Goal: Find specific page/section: Find specific page/section

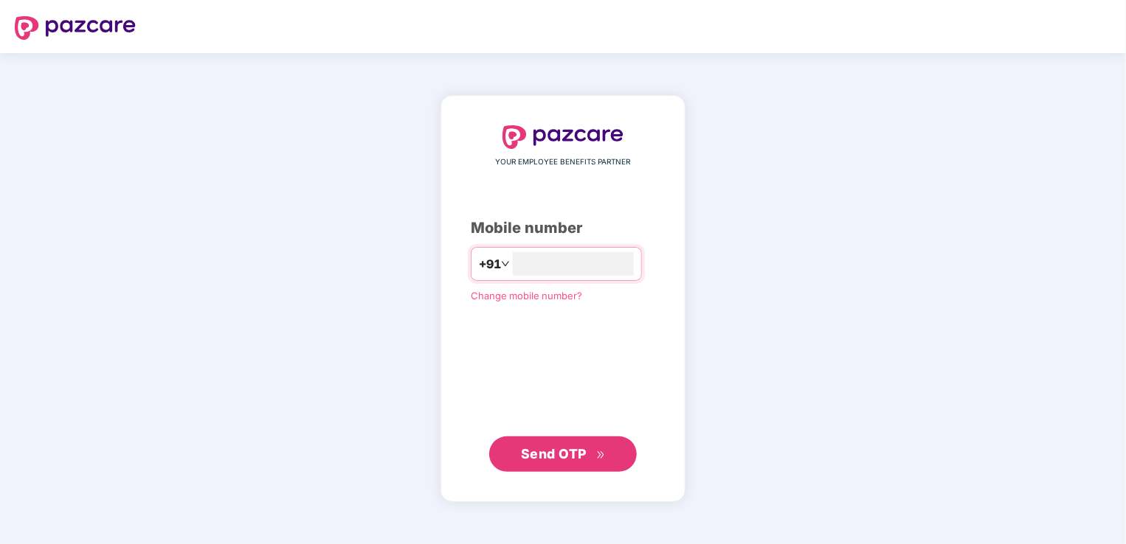
type input "**********"
click at [541, 446] on span "Send OTP" at bounding box center [554, 453] width 66 height 15
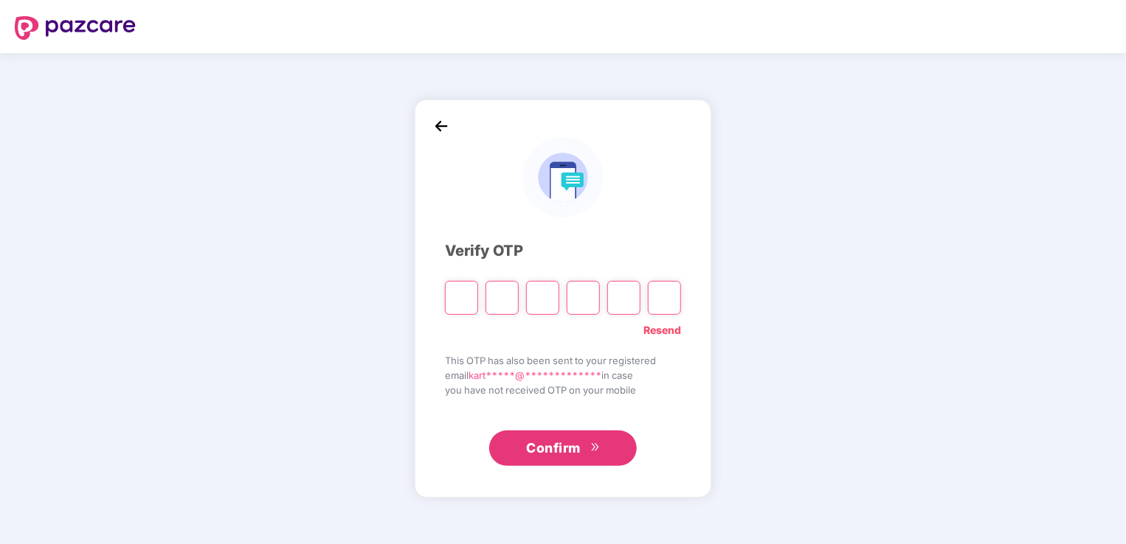
type input "*"
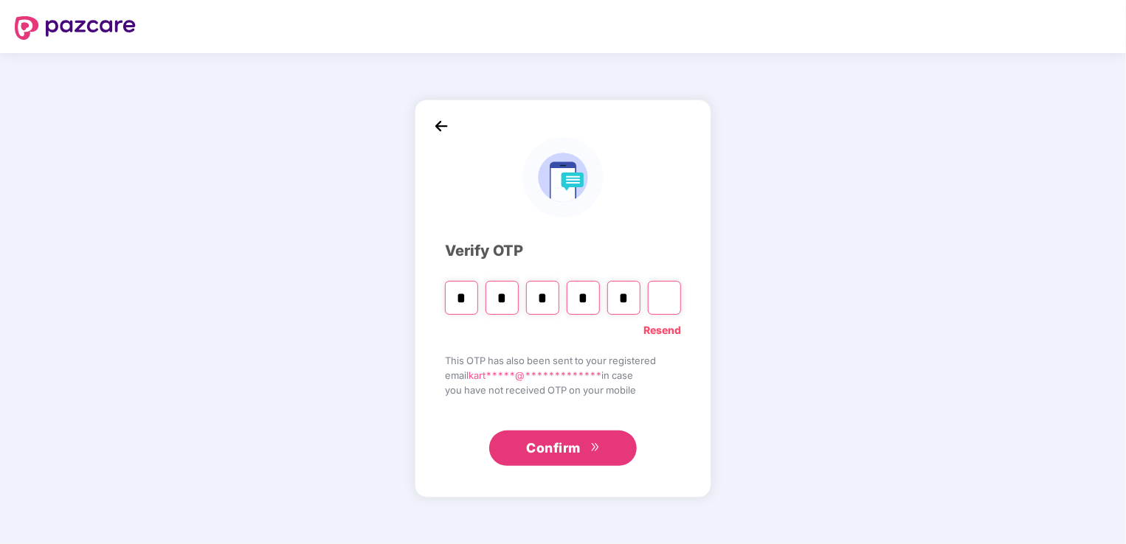
type input "*"
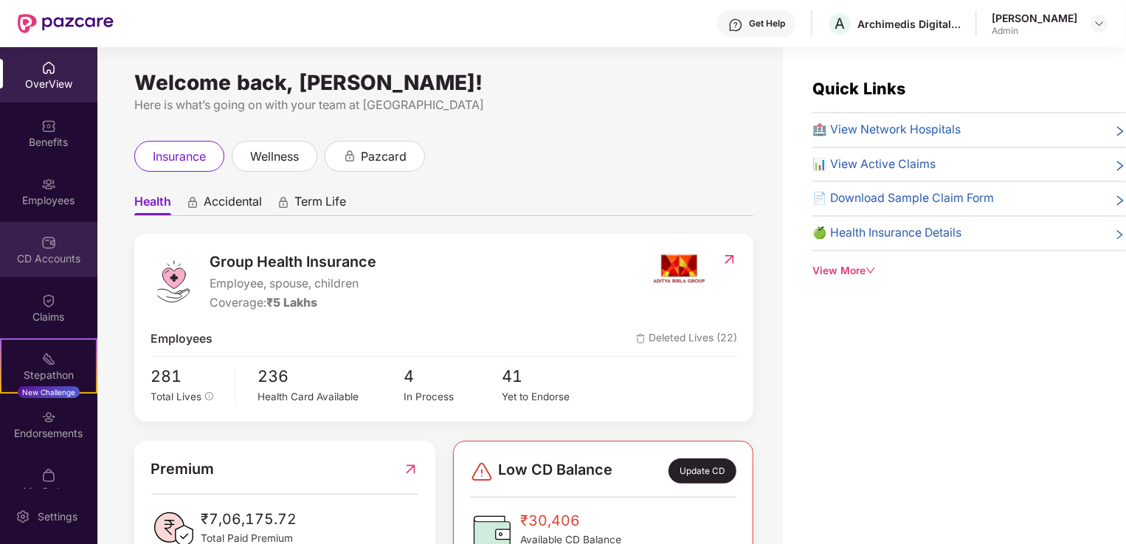
click at [44, 247] on img at bounding box center [48, 242] width 15 height 15
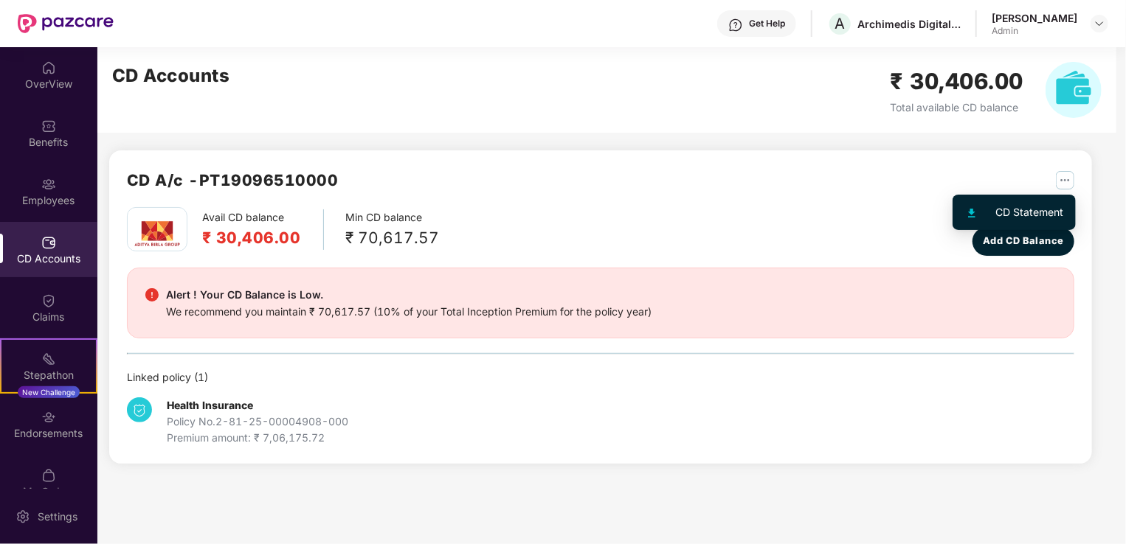
click at [1069, 184] on img "button" at bounding box center [1065, 180] width 18 height 18
click at [646, 233] on div "Avail CD balance ₹ 30,406.00 Min CD balance ₹ 70,617.57 Last updated balance [D…" at bounding box center [600, 231] width 947 height 49
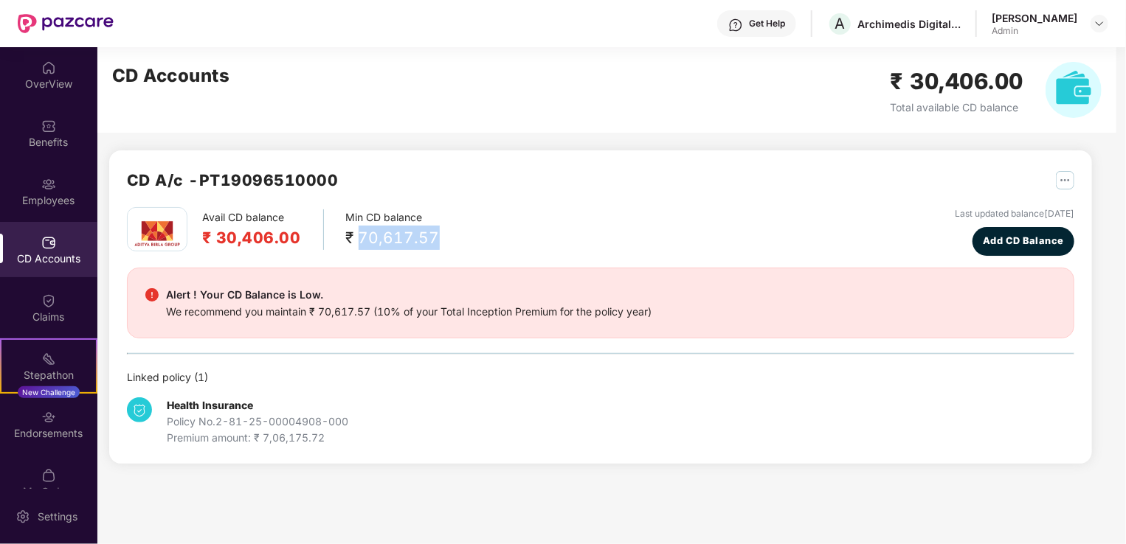
drag, startPoint x: 357, startPoint y: 235, endPoint x: 435, endPoint y: 248, distance: 79.2
click at [435, 248] on div "Avail CD balance ₹ 30,406.00 Min CD balance ₹ 70,617.57 Last updated balance [D…" at bounding box center [600, 231] width 947 height 49
click at [46, 432] on div "Endorsements" at bounding box center [48, 433] width 97 height 15
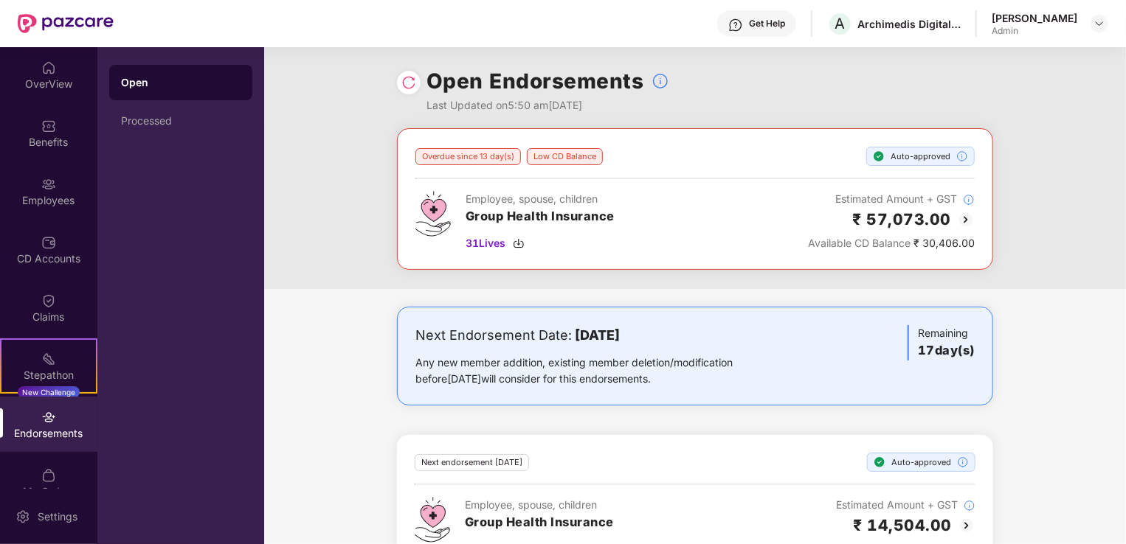
click at [305, 174] on div "Overdue since 13 day(s) Low CD Balance Auto-approved Employee, spouse, children…" at bounding box center [695, 208] width 862 height 161
click at [48, 90] on div "OverView" at bounding box center [48, 84] width 97 height 15
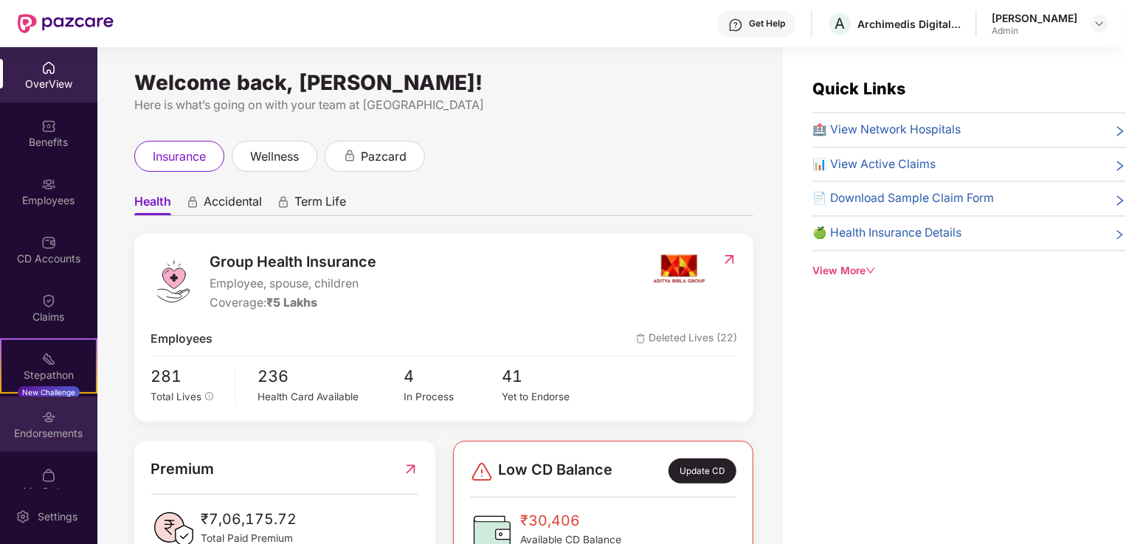
click at [45, 426] on div "Endorsements" at bounding box center [48, 433] width 97 height 15
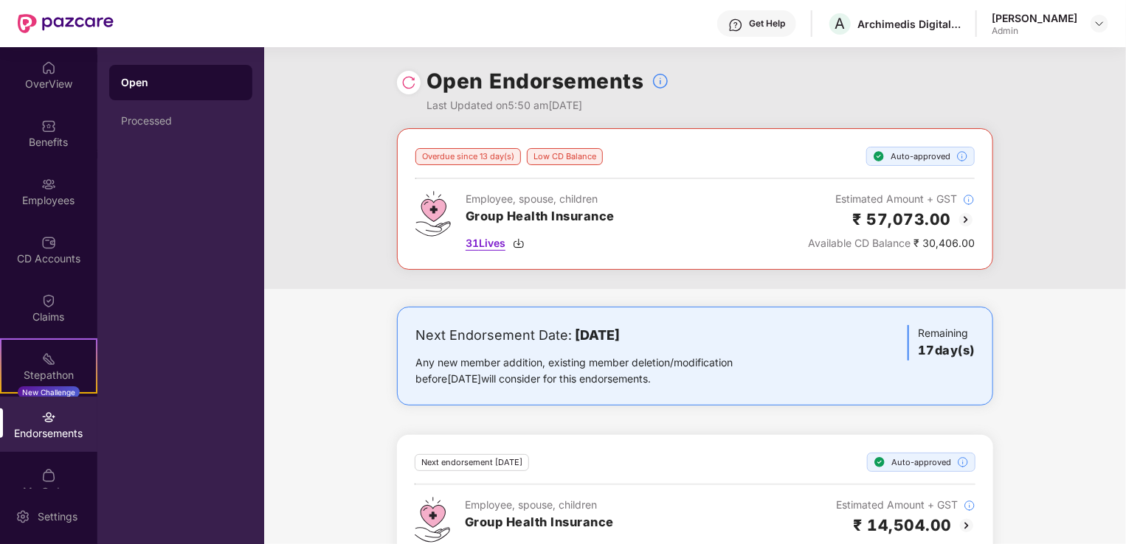
click at [490, 246] on span "31 Lives" at bounding box center [485, 243] width 40 height 16
